Goal: Check status: Check status

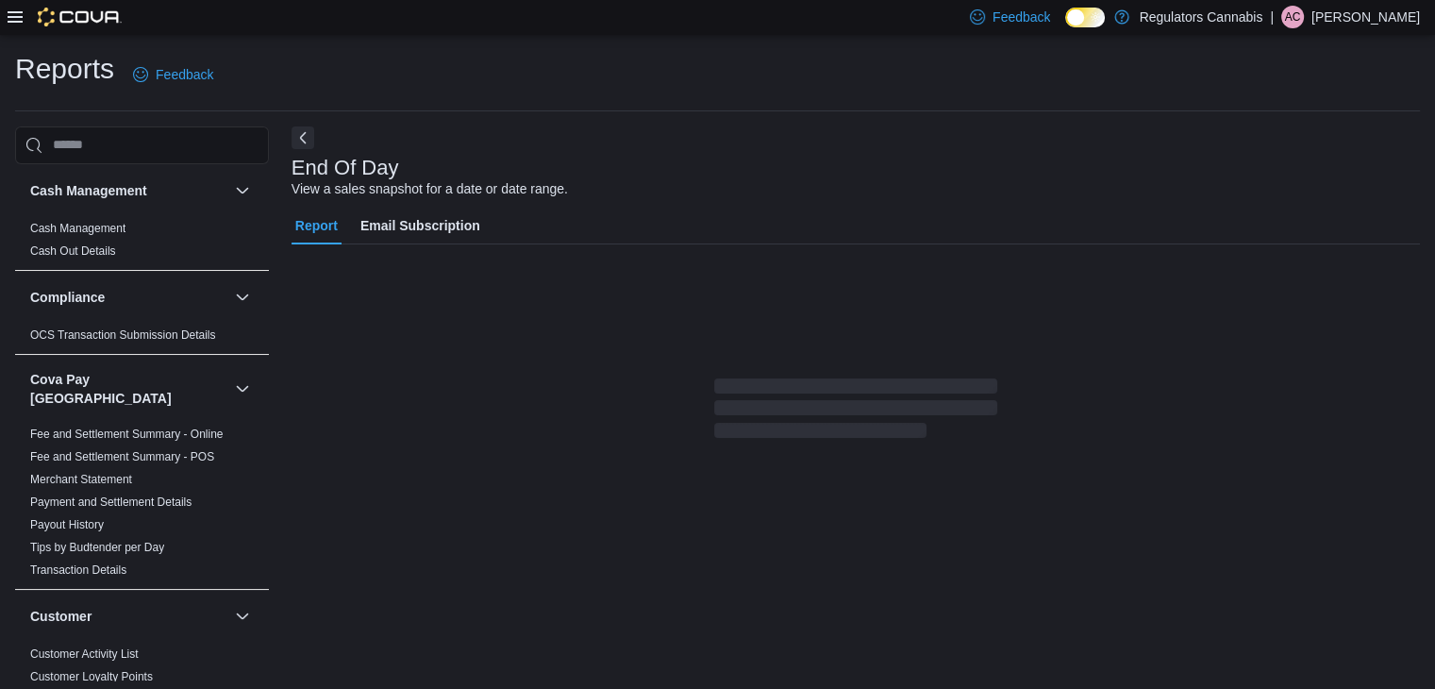
scroll to position [7, 0]
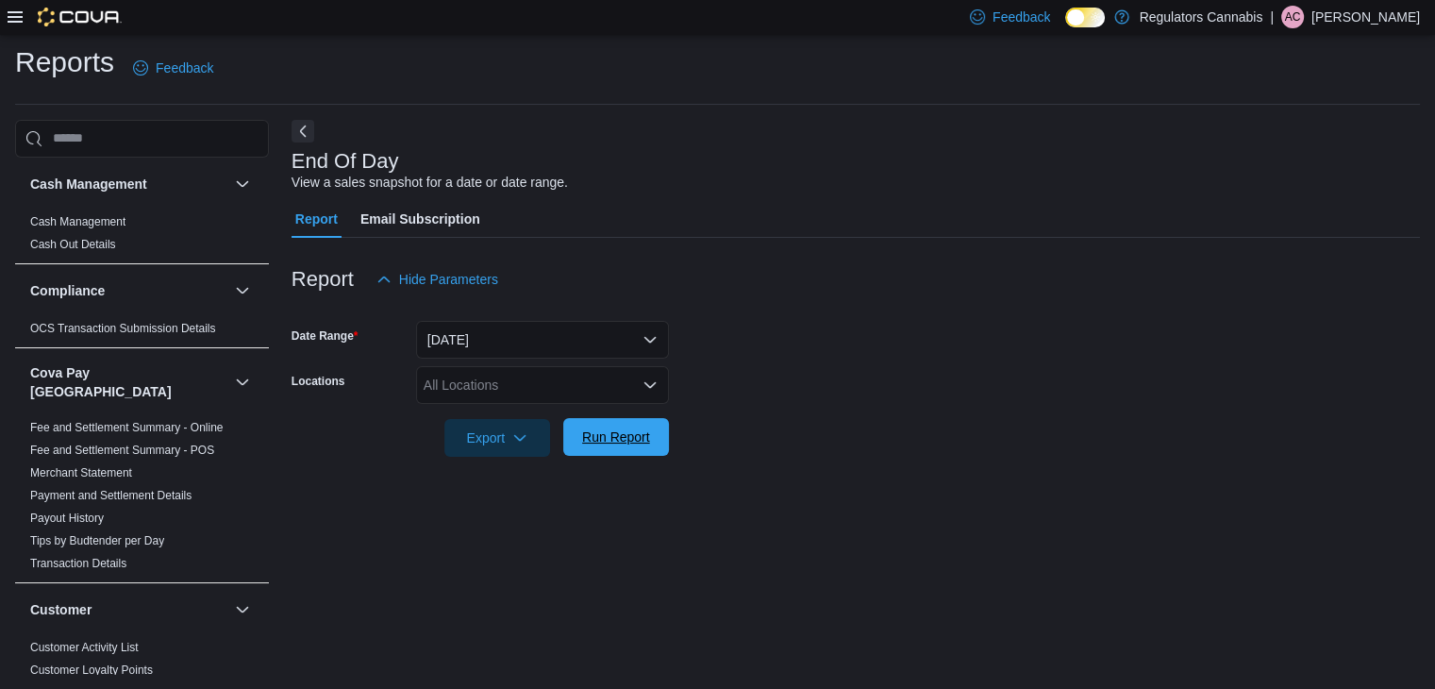
click at [636, 442] on span "Run Report" at bounding box center [616, 436] width 68 height 19
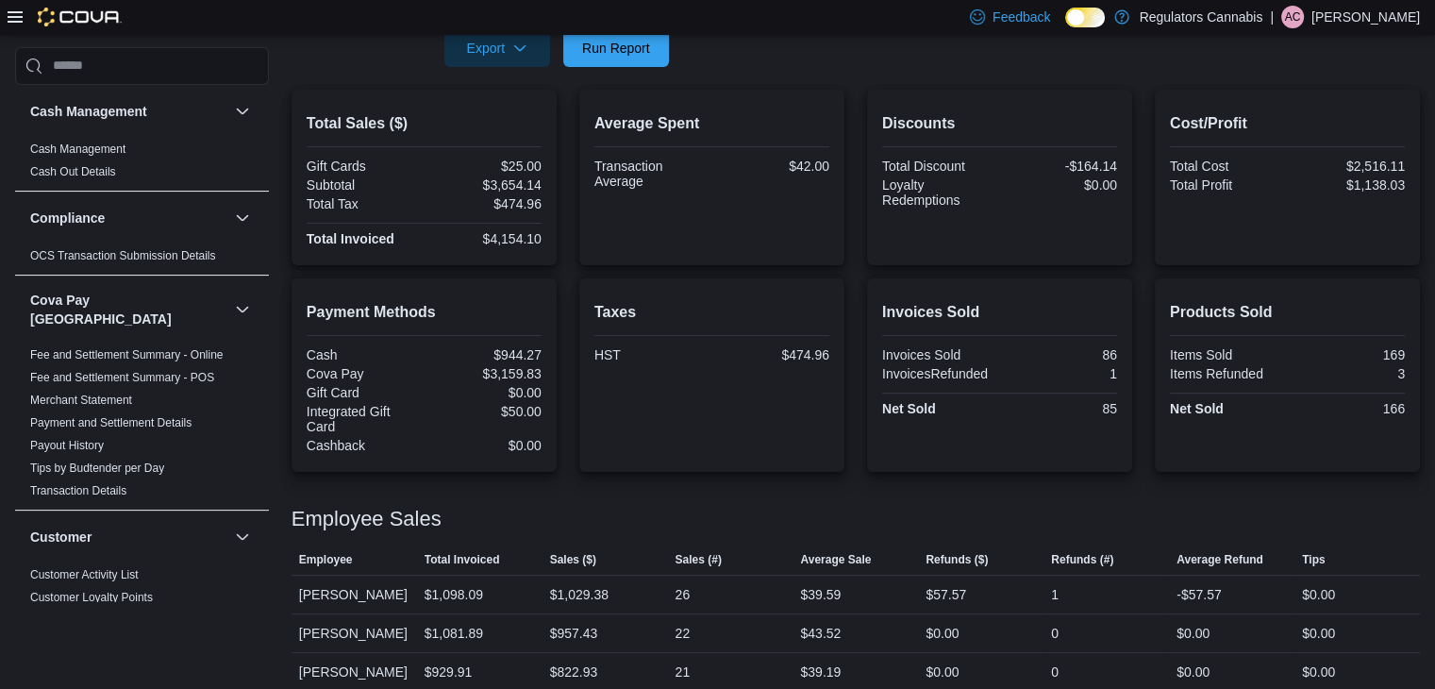
scroll to position [491, 0]
